Goal: Navigation & Orientation: Find specific page/section

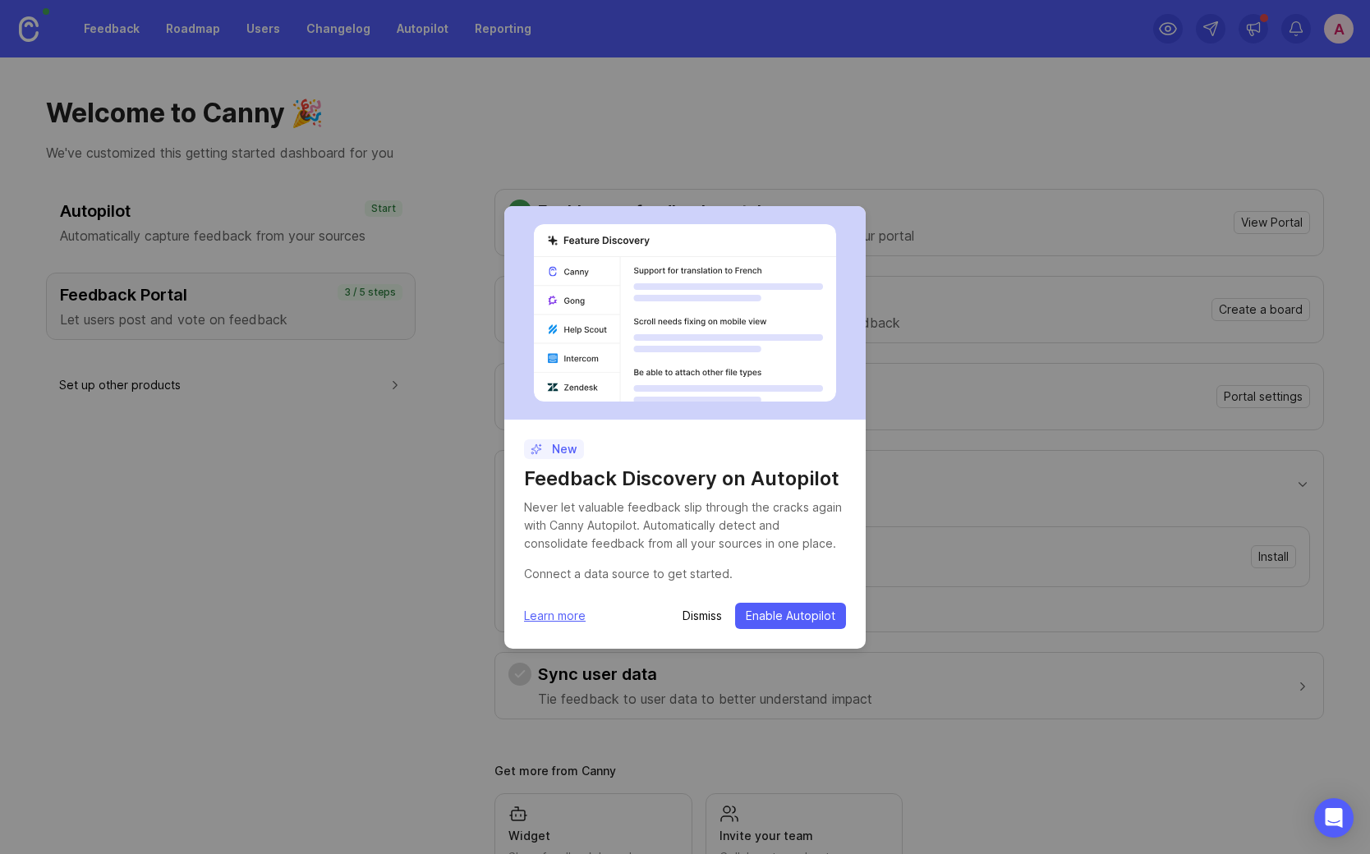
click at [395, 507] on div "New Feedback Discovery on Autopilot Never let valuable feedback slip through th…" at bounding box center [685, 427] width 1370 height 854
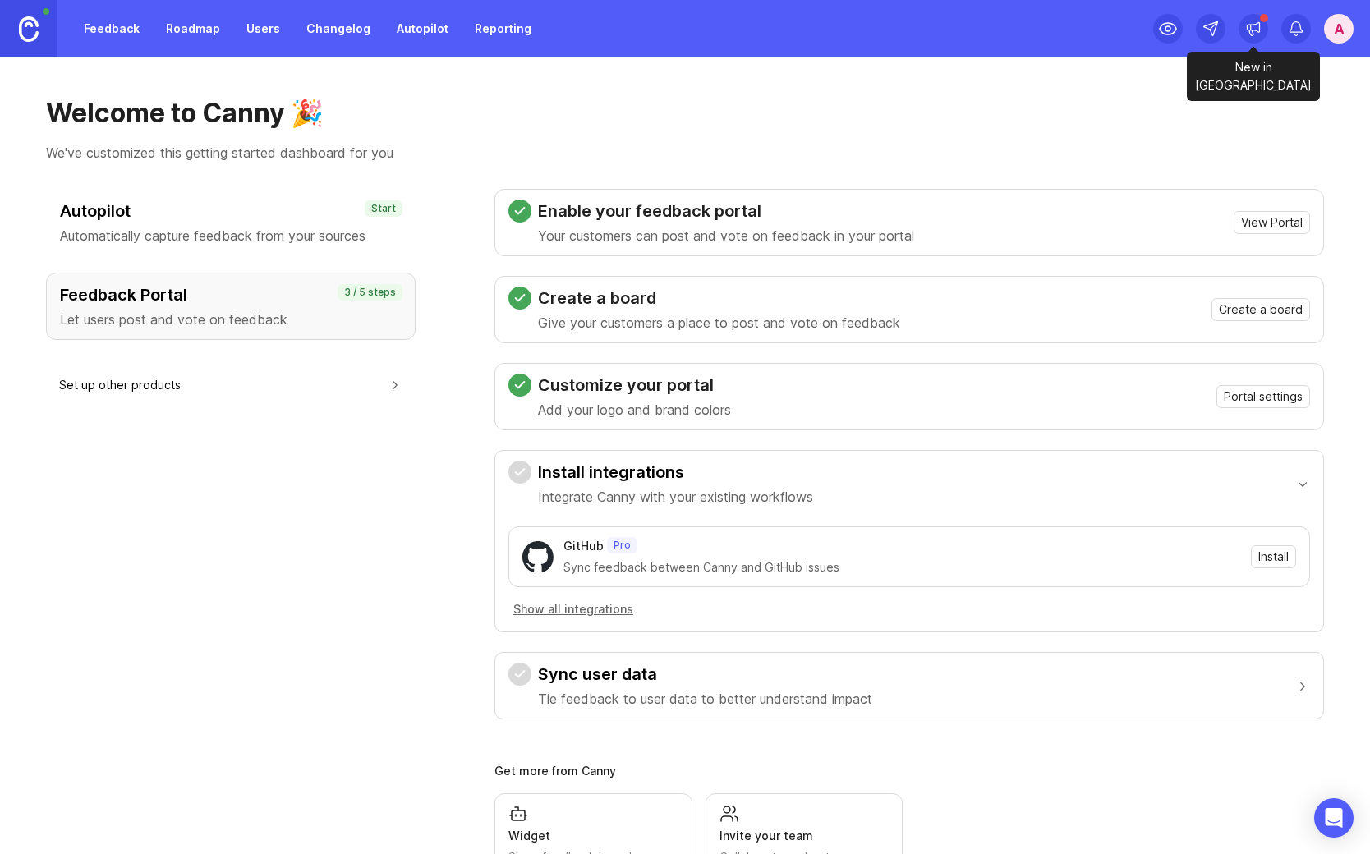
click at [1249, 26] on icon at bounding box center [1254, 29] width 16 height 16
click at [1336, 23] on div "A" at bounding box center [1339, 29] width 30 height 30
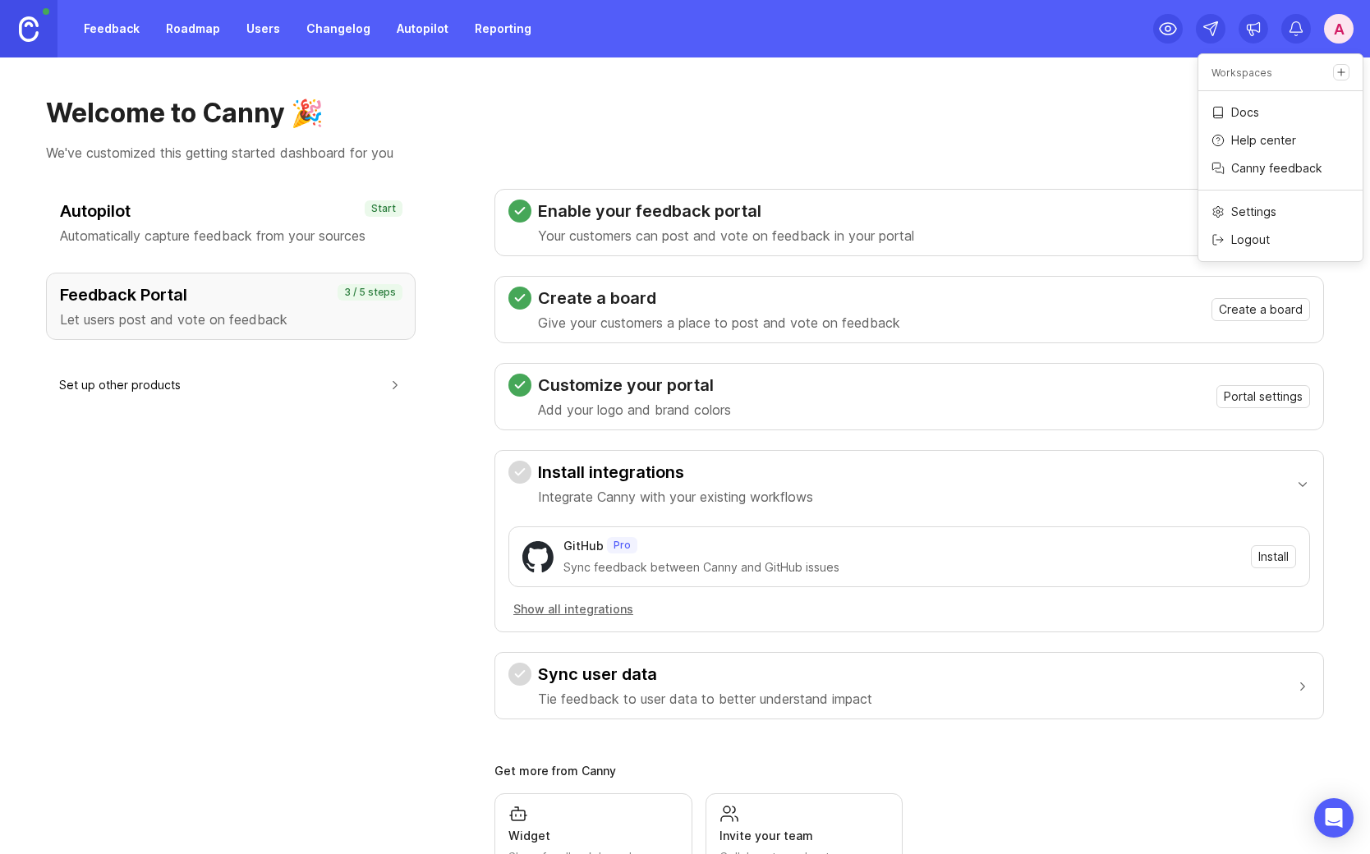
click at [829, 105] on h1 "Welcome to Canny 🎉" at bounding box center [685, 113] width 1278 height 33
click at [274, 540] on div "Autopilot Automatically capture feedback from your sources Start Feedback Porta…" at bounding box center [231, 542] width 370 height 707
click at [1337, 34] on div "A" at bounding box center [1339, 29] width 30 height 30
click at [1235, 71] on p "Workspaces" at bounding box center [1242, 73] width 61 height 14
click at [740, 116] on h1 "Welcome to Canny 🎉" at bounding box center [685, 113] width 1278 height 33
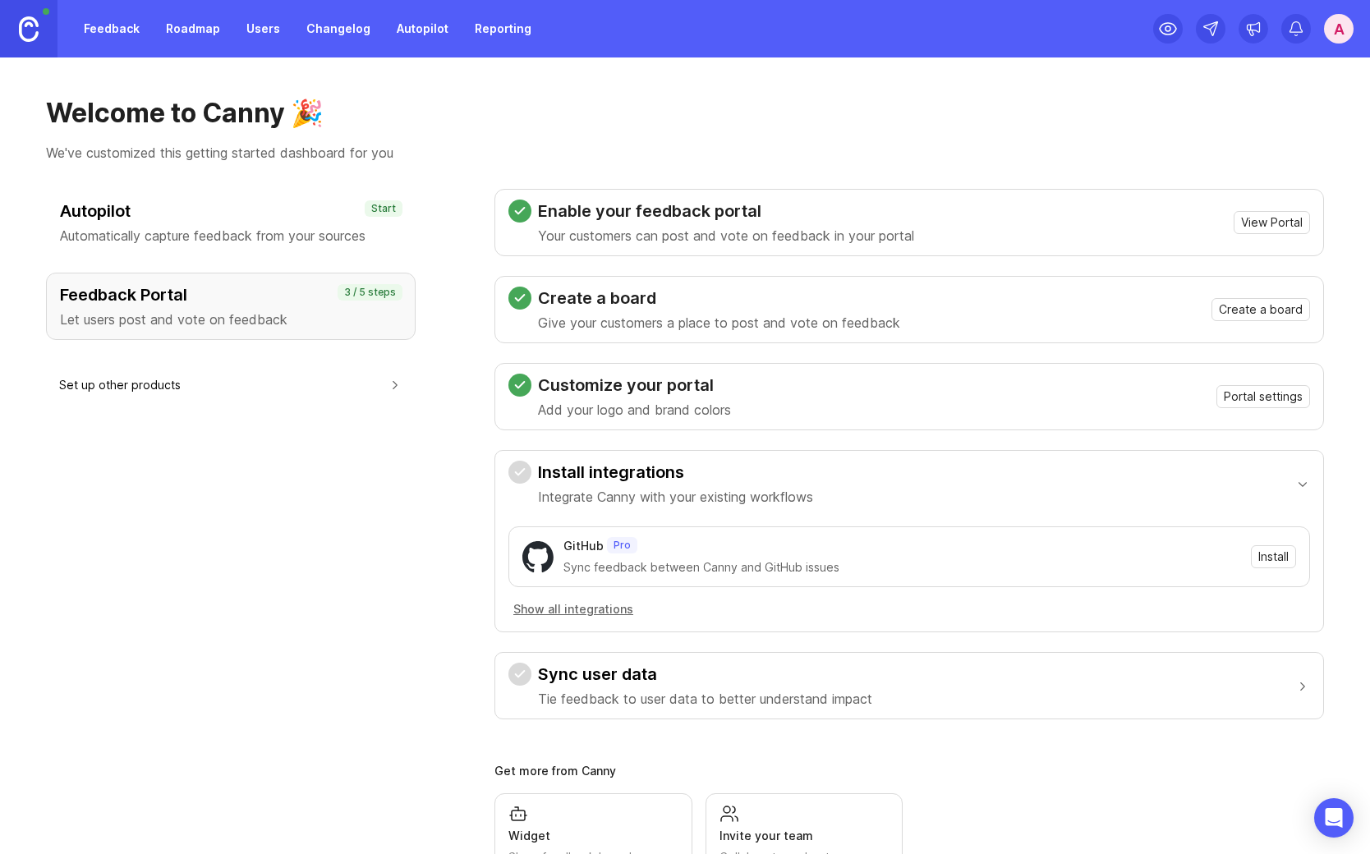
click at [26, 33] on img at bounding box center [29, 28] width 20 height 25
click at [123, 30] on link "Feedback" at bounding box center [112, 29] width 76 height 30
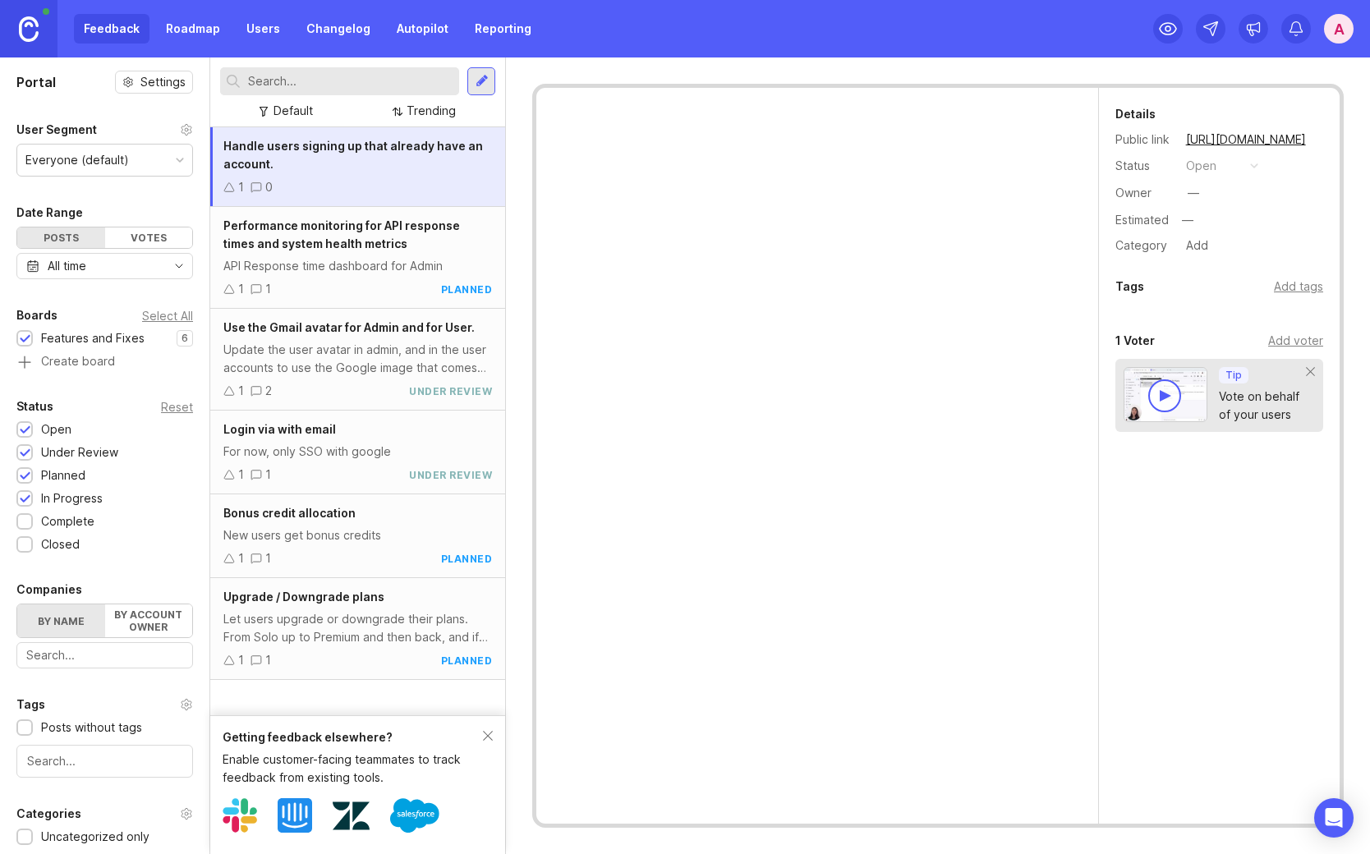
click at [380, 168] on div "Handle users signing up that already have an account." at bounding box center [357, 155] width 269 height 36
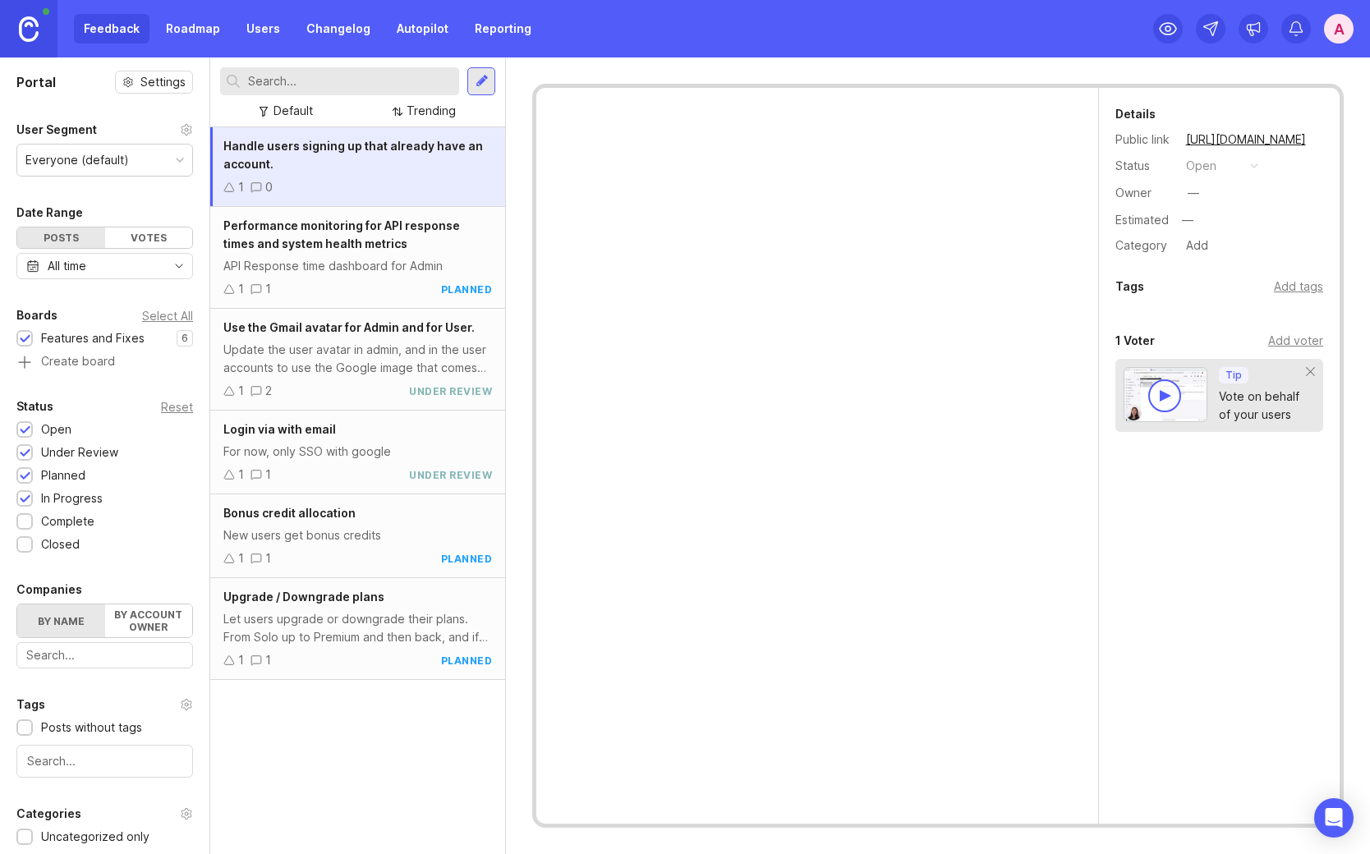
click at [168, 26] on link "Roadmap" at bounding box center [193, 29] width 74 height 30
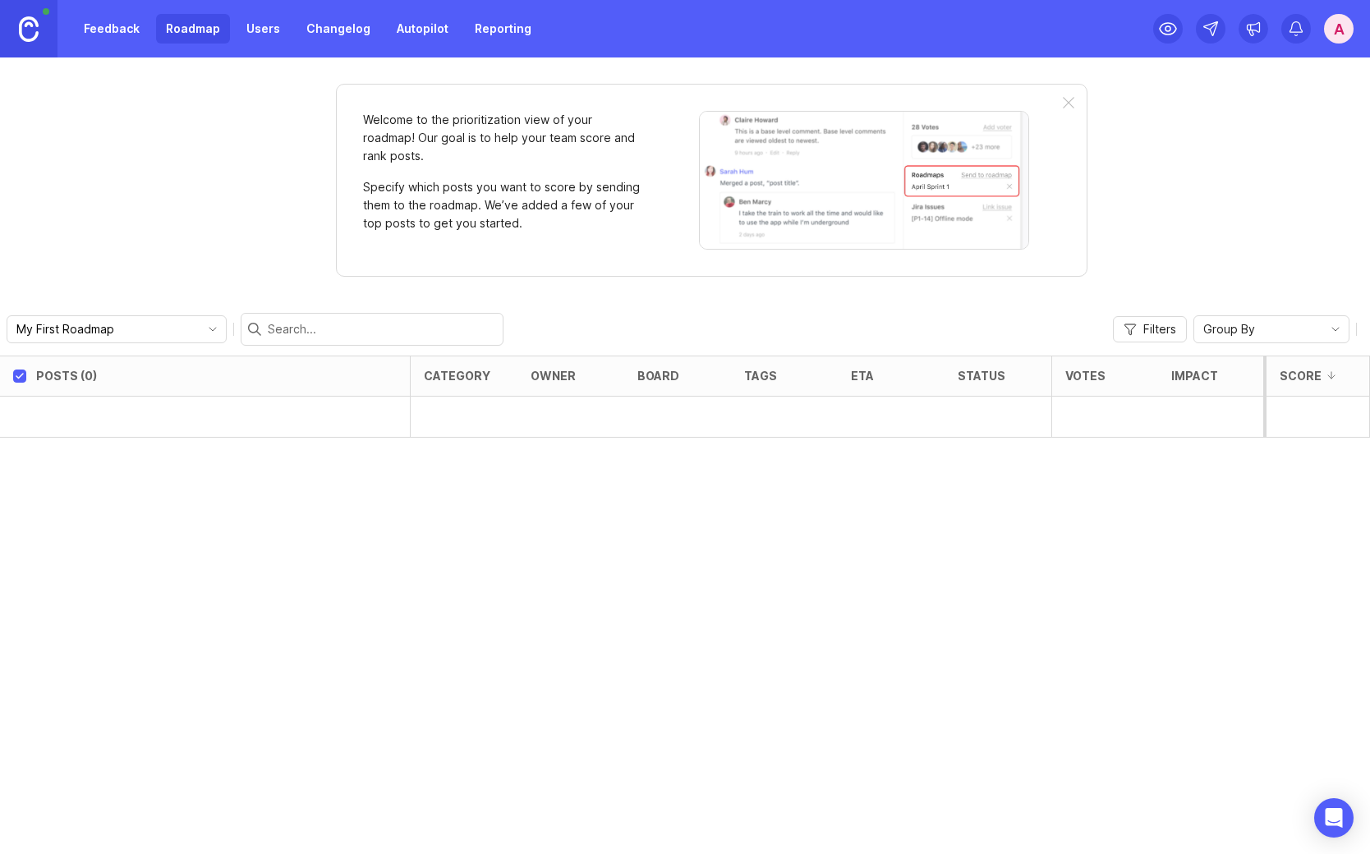
click at [274, 31] on link "Users" at bounding box center [263, 29] width 53 height 30
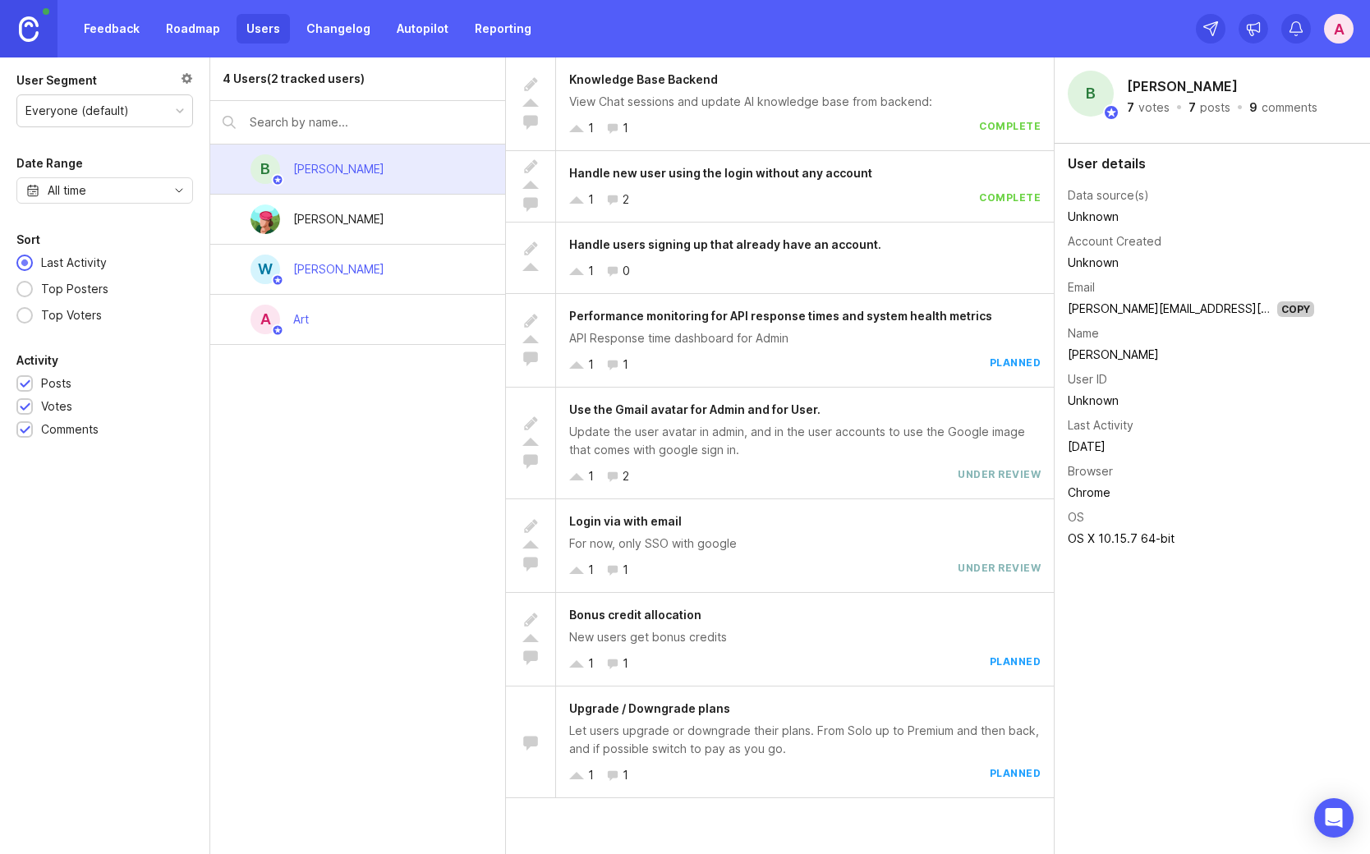
click at [334, 329] on div "A Art" at bounding box center [357, 320] width 295 height 50
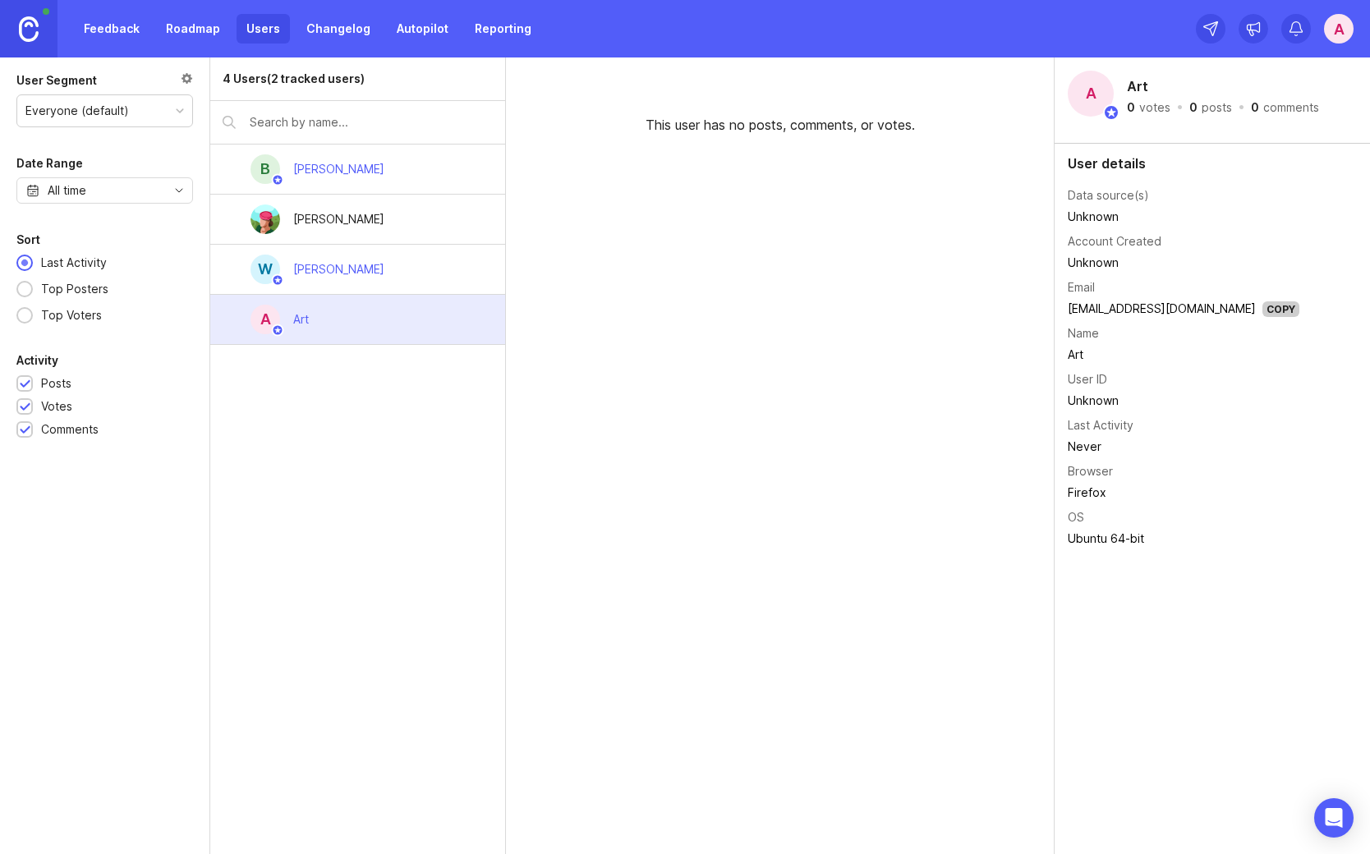
click at [30, 30] on img at bounding box center [29, 28] width 20 height 25
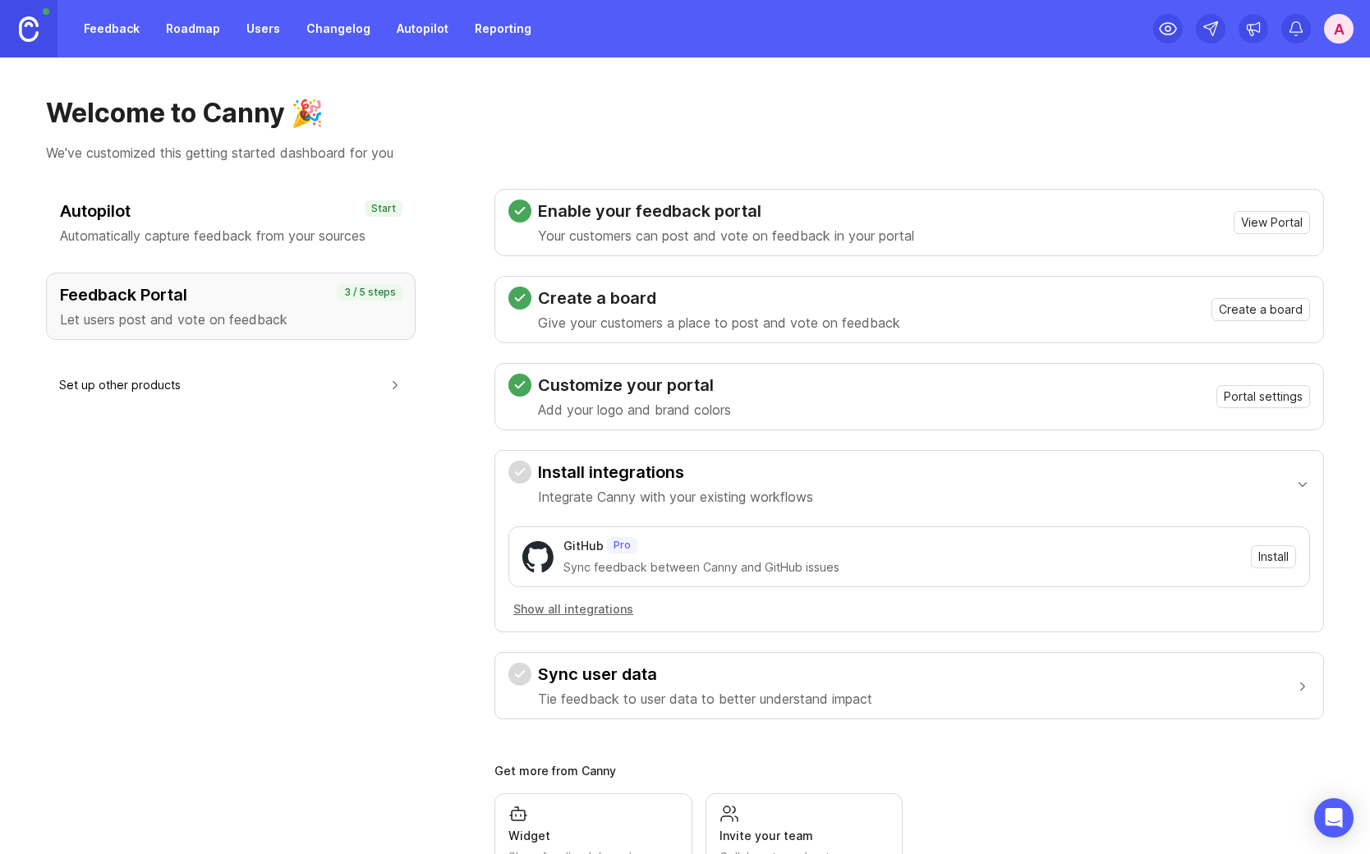
click at [574, 610] on button "Show all integrations" at bounding box center [574, 610] width 130 height 18
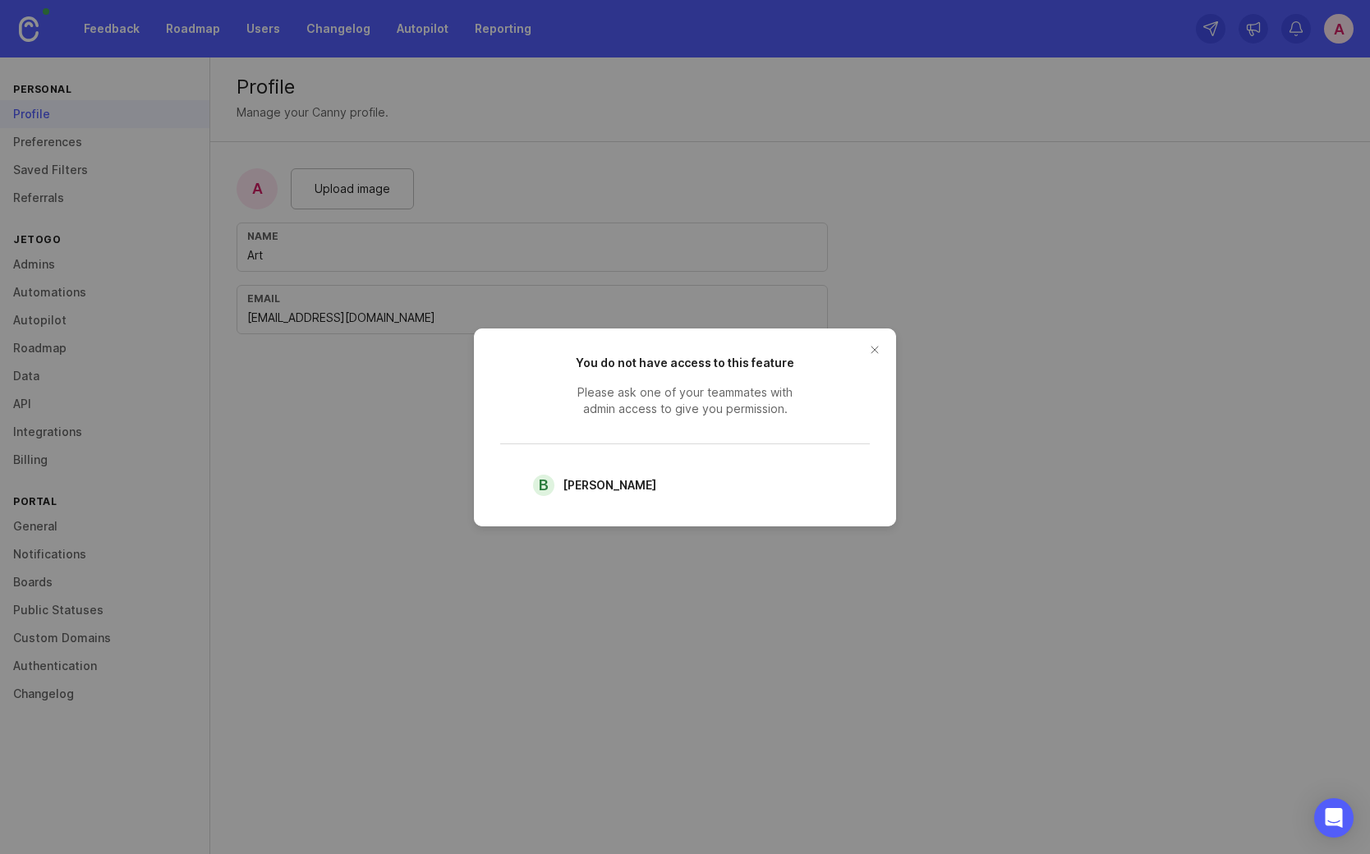
click at [879, 354] on button "close button" at bounding box center [875, 350] width 26 height 26
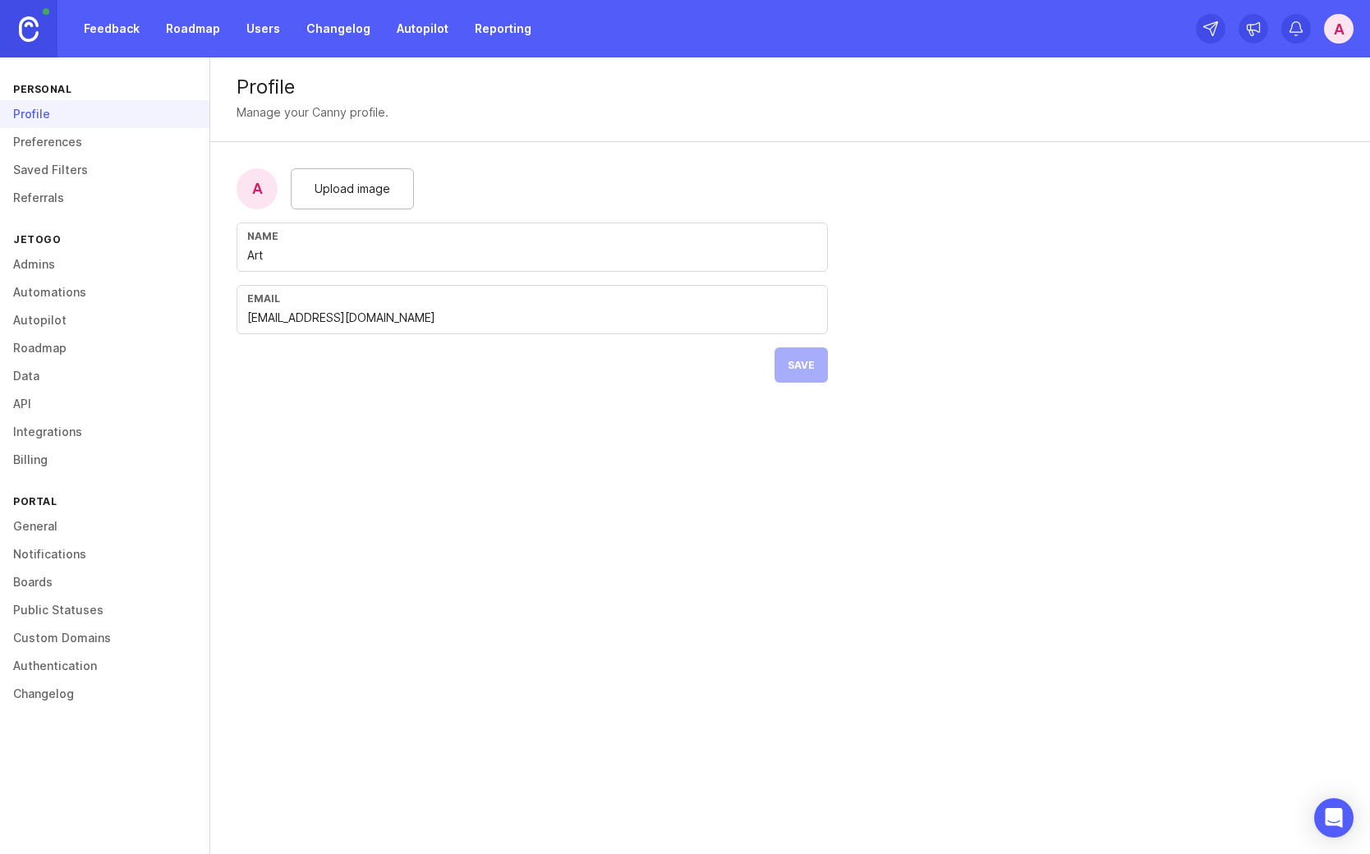
click at [64, 146] on link "Preferences" at bounding box center [105, 142] width 210 height 28
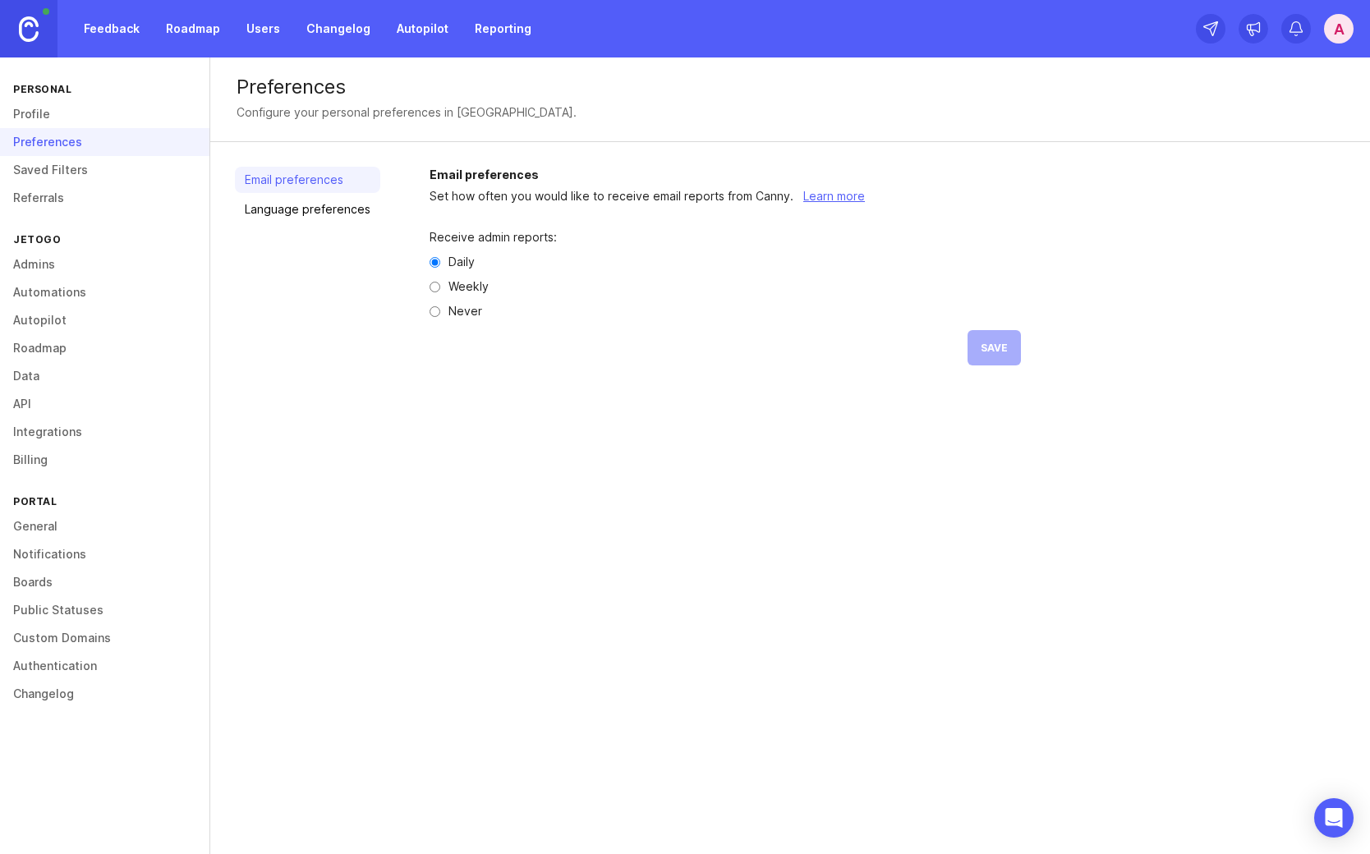
click at [43, 172] on link "Saved Filters" at bounding box center [105, 170] width 210 height 28
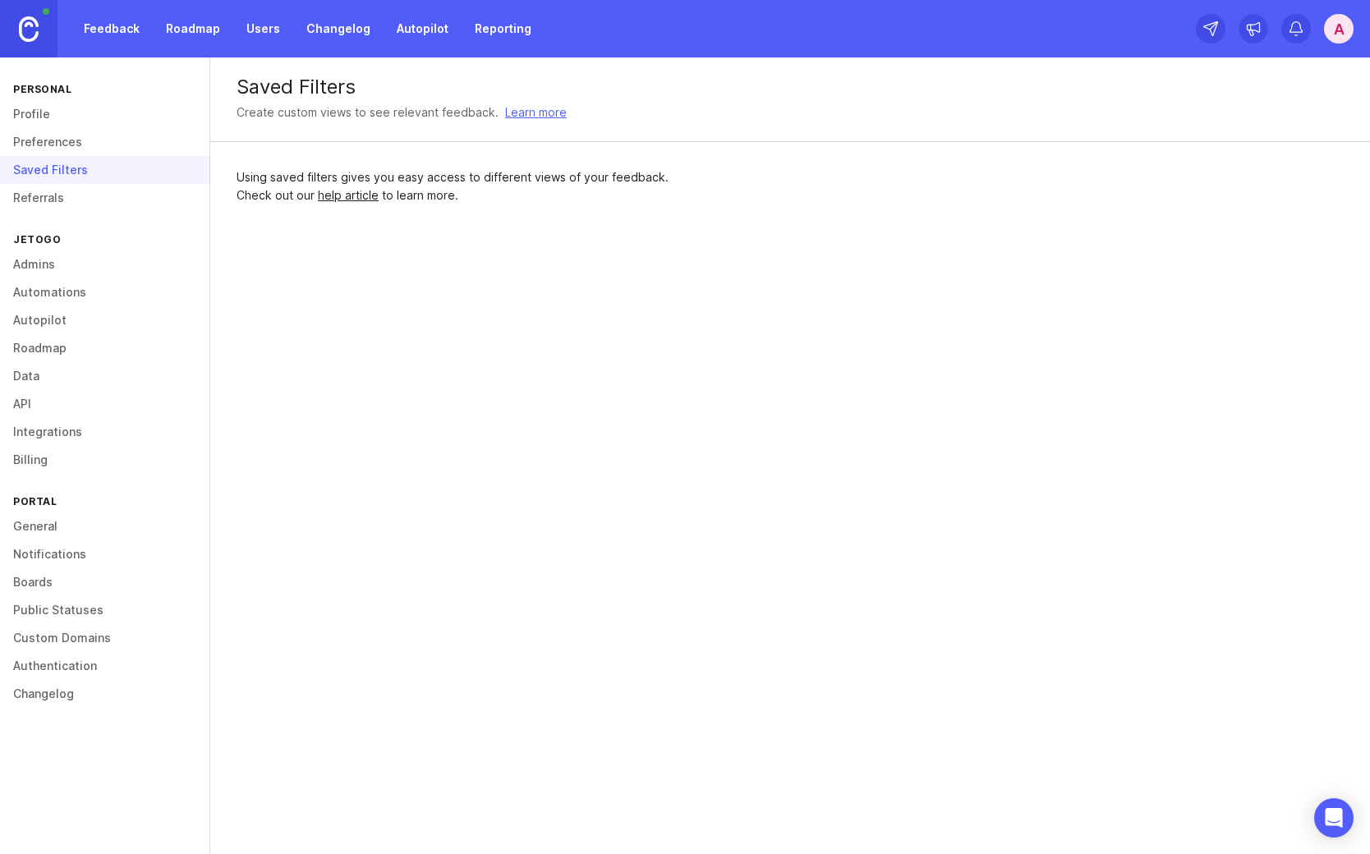
click at [32, 262] on link "Admins" at bounding box center [105, 265] width 210 height 28
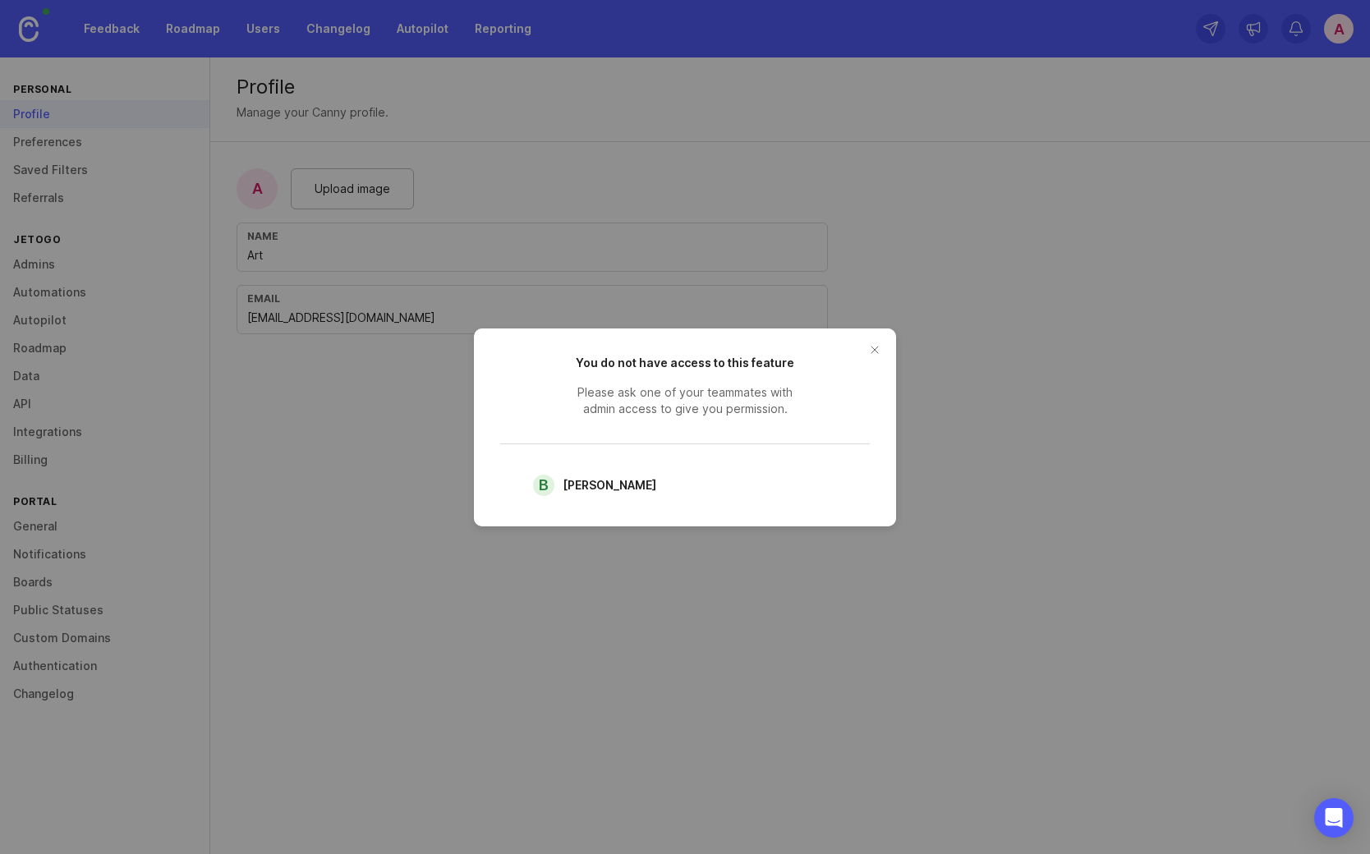
click at [871, 354] on button "close button" at bounding box center [875, 350] width 26 height 26
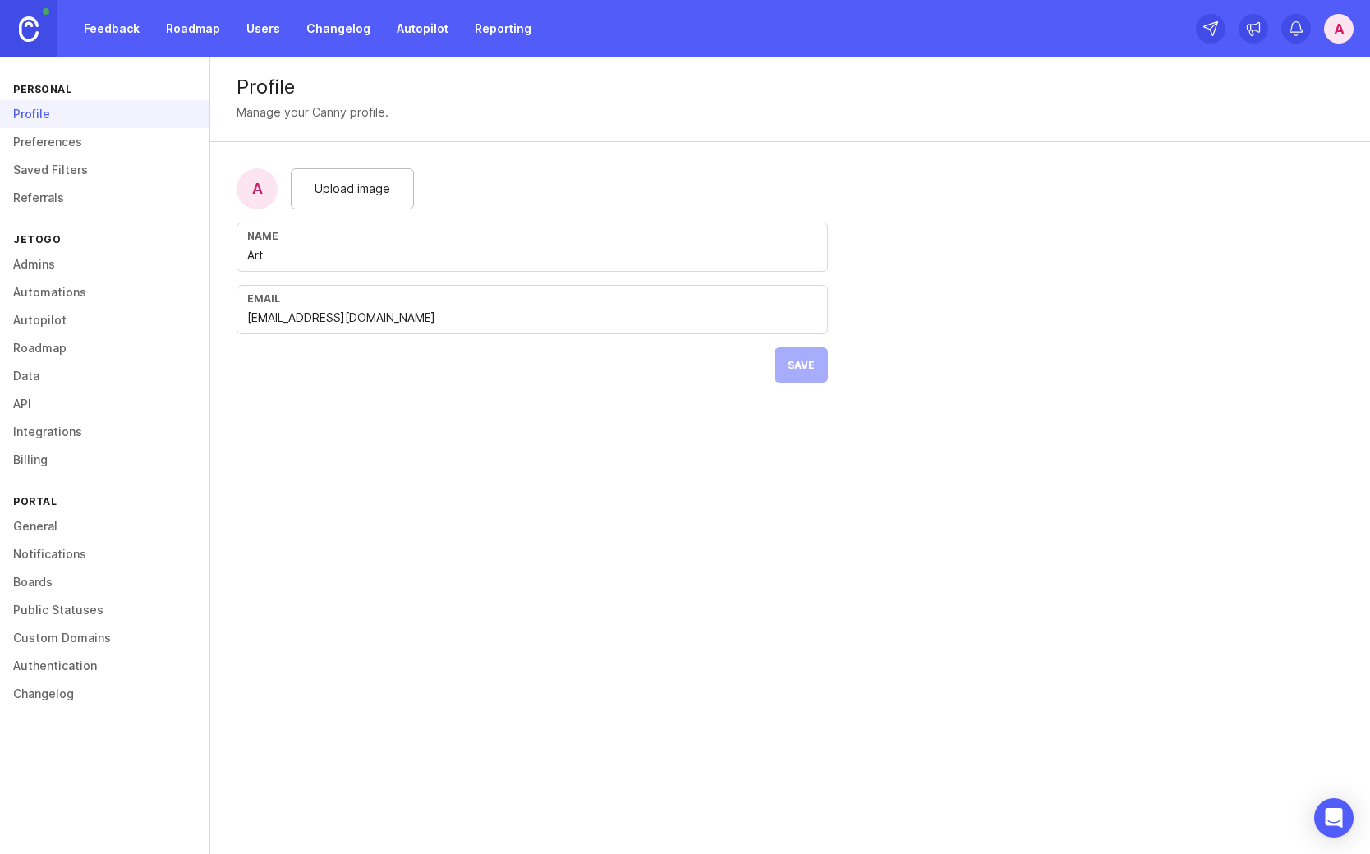
click at [98, 36] on link "Feedback" at bounding box center [112, 29] width 76 height 30
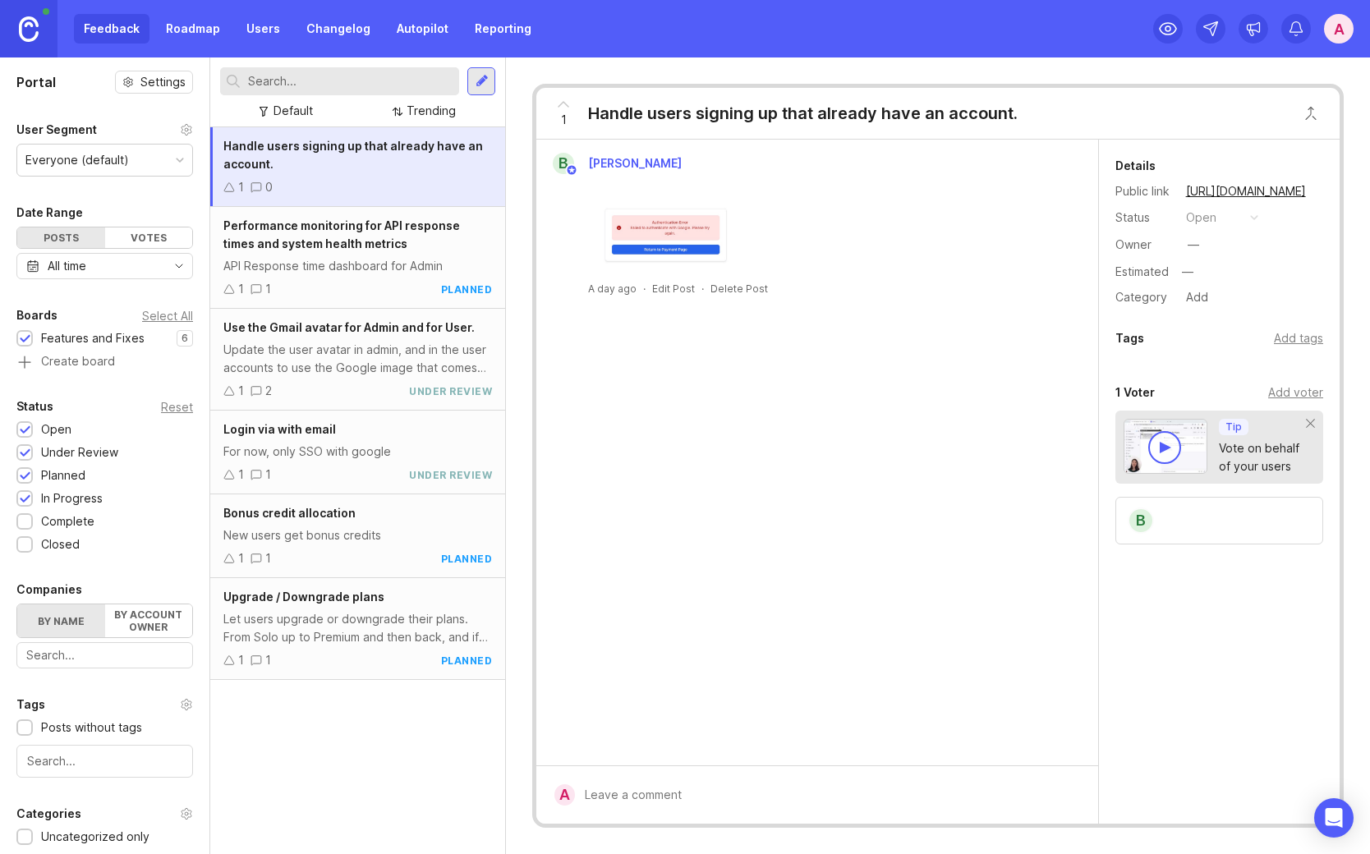
click at [298, 157] on div "Handle users signing up that already have an account." at bounding box center [357, 155] width 269 height 36
click at [1171, 450] on div at bounding box center [1166, 448] width 12 height 12
